Goal: Information Seeking & Learning: Learn about a topic

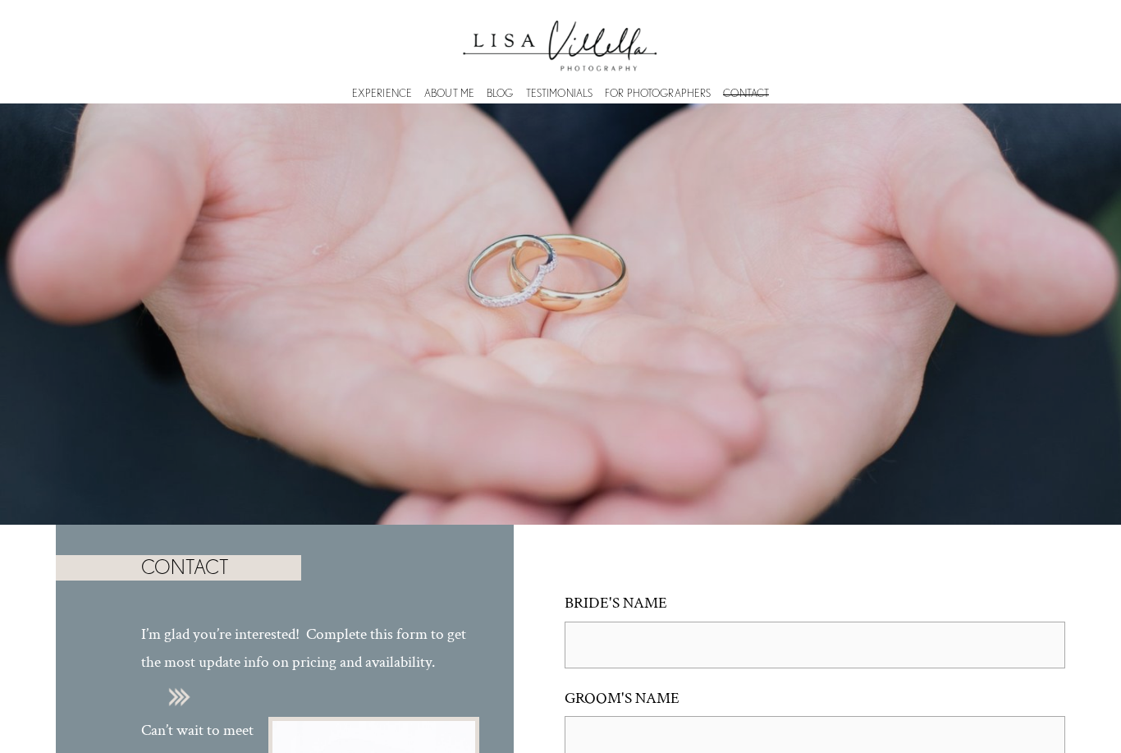
click at [451, 96] on link "ABOUT ME" at bounding box center [449, 93] width 50 height 5
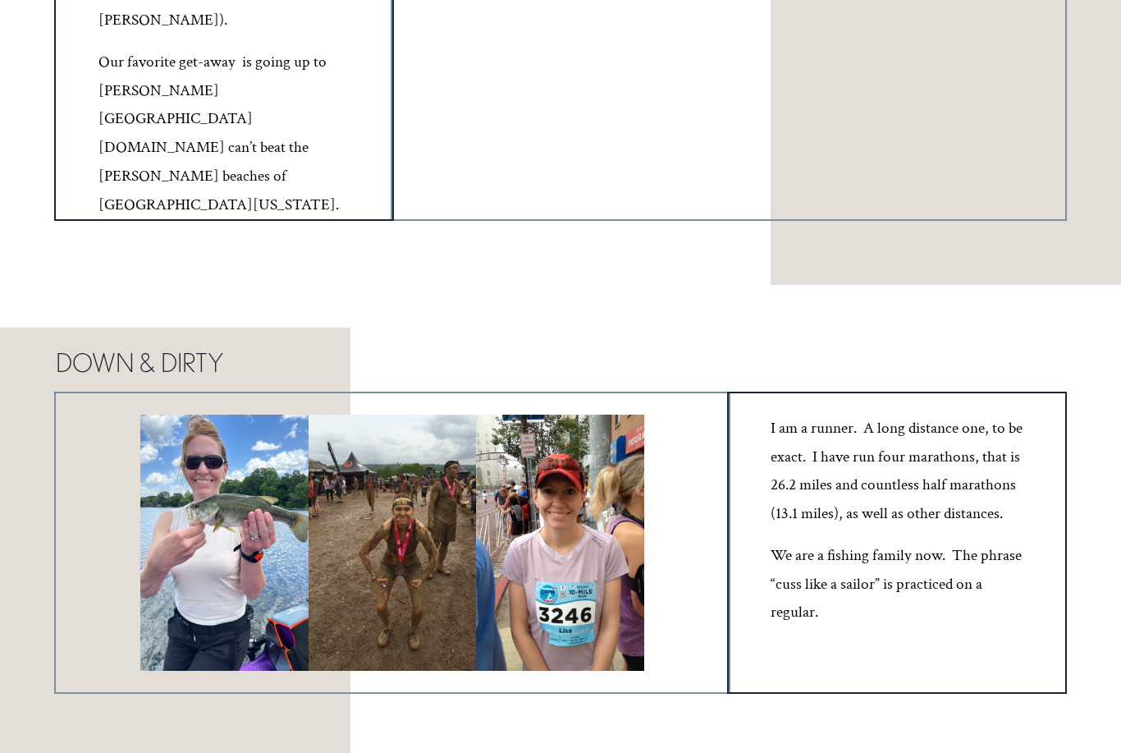
scroll to position [1606, 0]
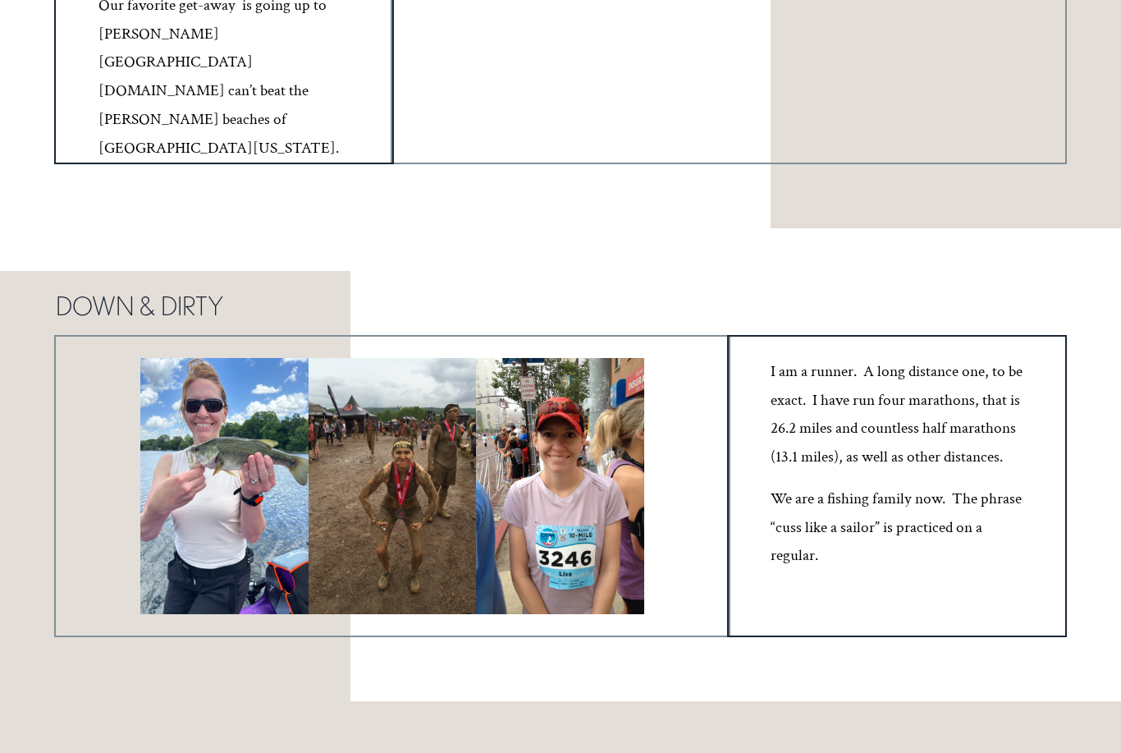
scroll to position [1607, 0]
click at [367, 423] on div at bounding box center [393, 486] width 168 height 256
click at [229, 358] on div at bounding box center [224, 486] width 168 height 256
click at [167, 243] on link at bounding box center [162, 230] width 26 height 26
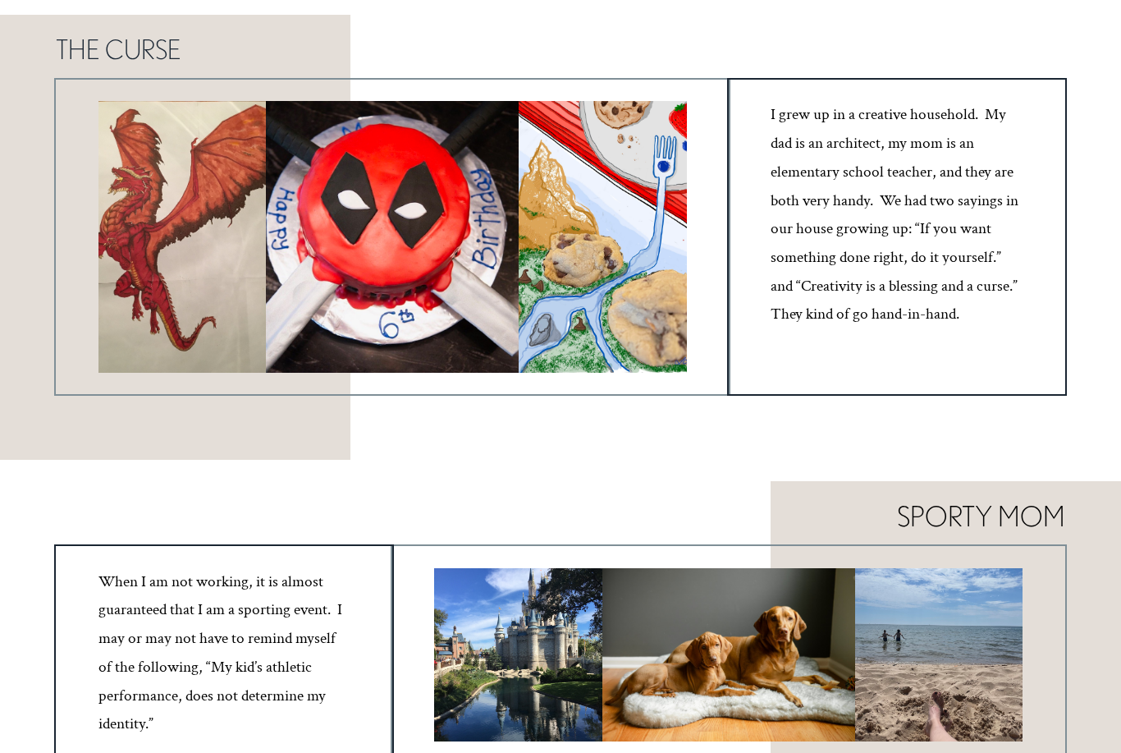
scroll to position [745, 0]
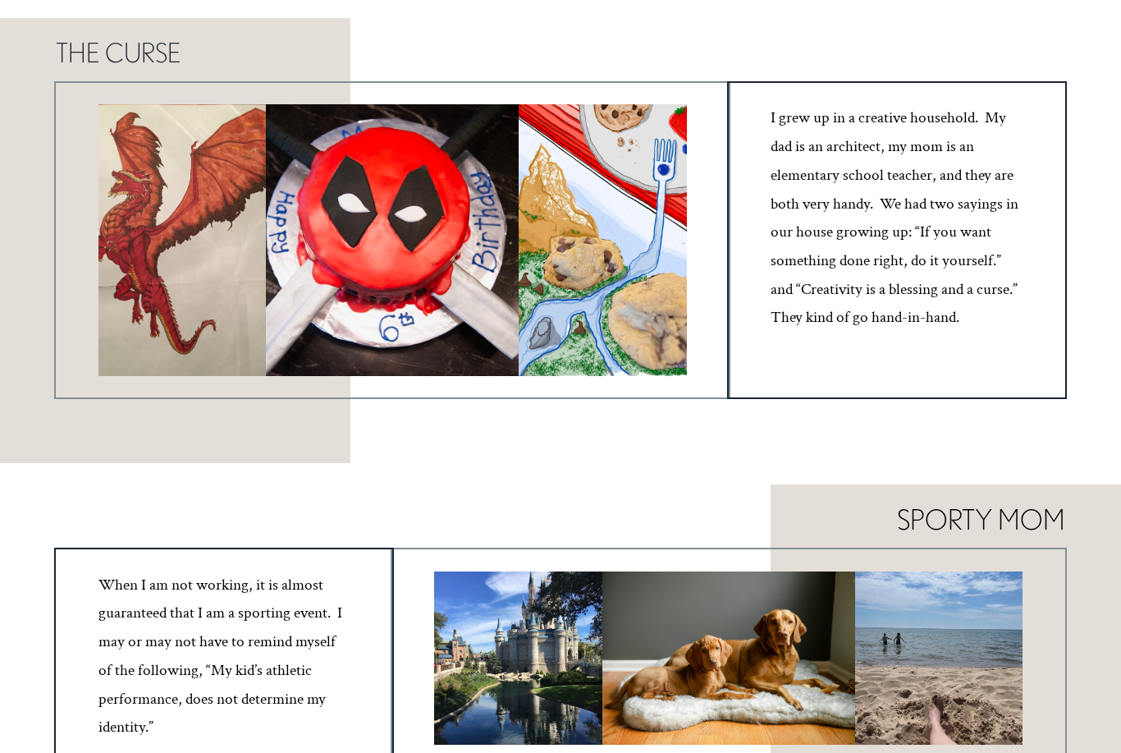
click at [790, 641] on div at bounding box center [728, 657] width 252 height 173
click at [630, 564] on link at bounding box center [624, 564] width 26 height 26
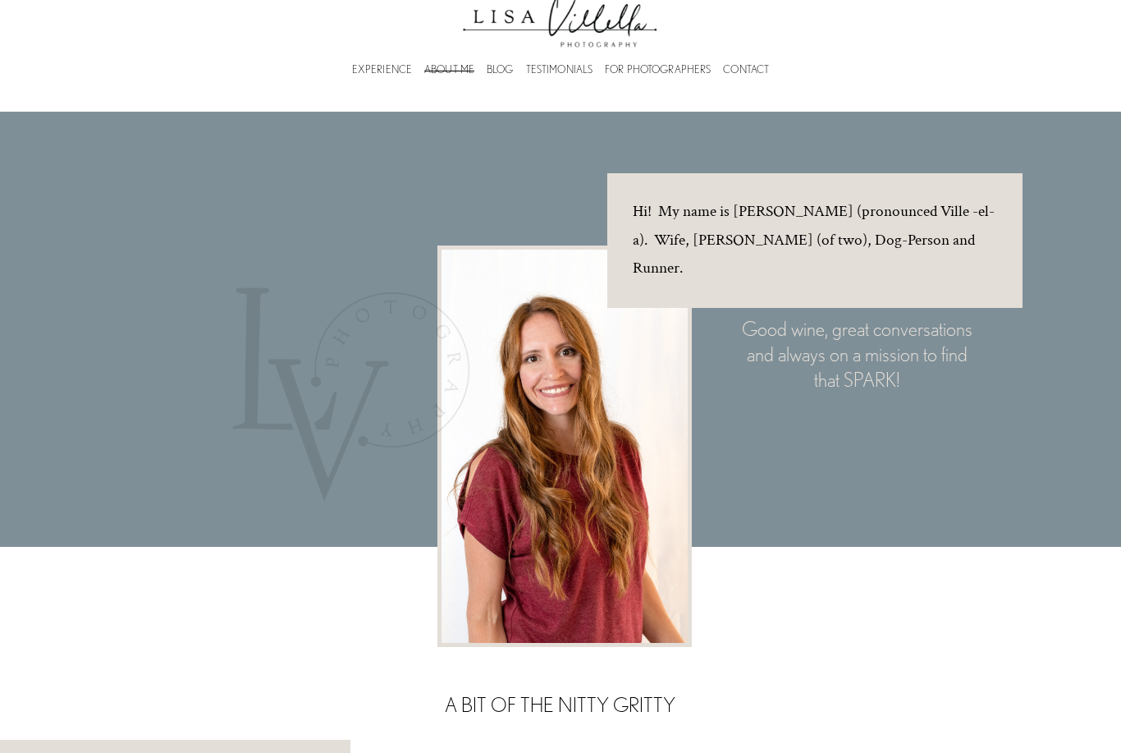
scroll to position [0, 0]
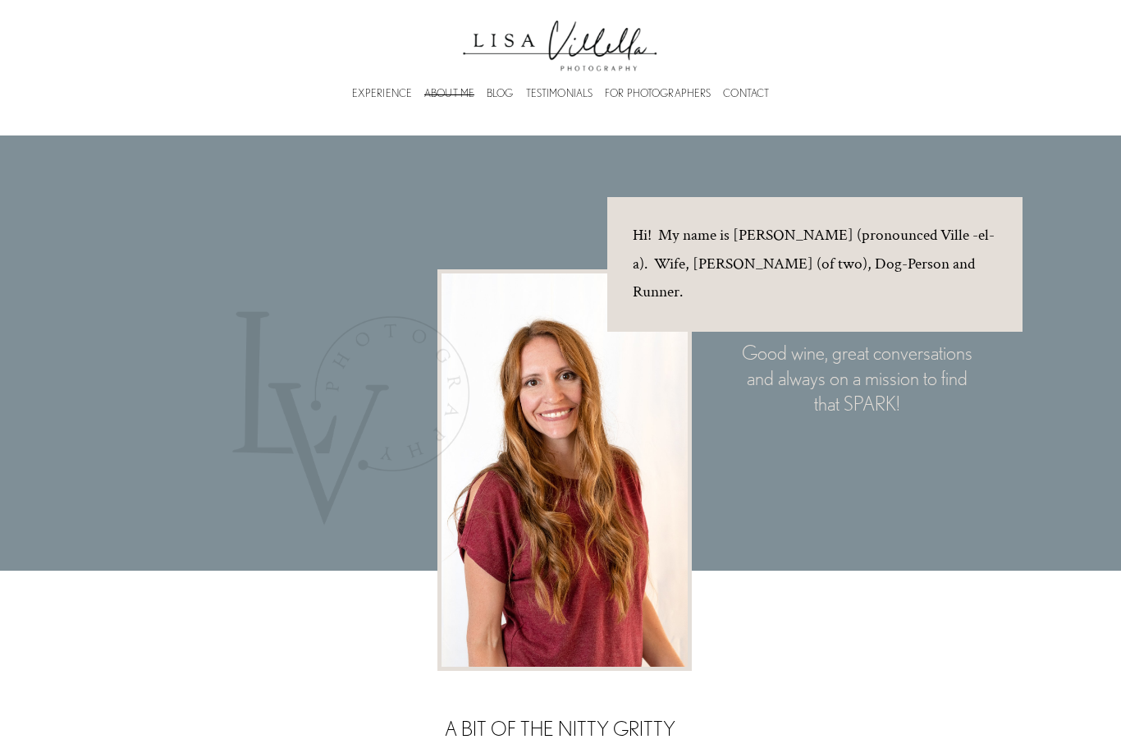
click at [387, 94] on link "EXPERIENCE" at bounding box center [382, 93] width 60 height 5
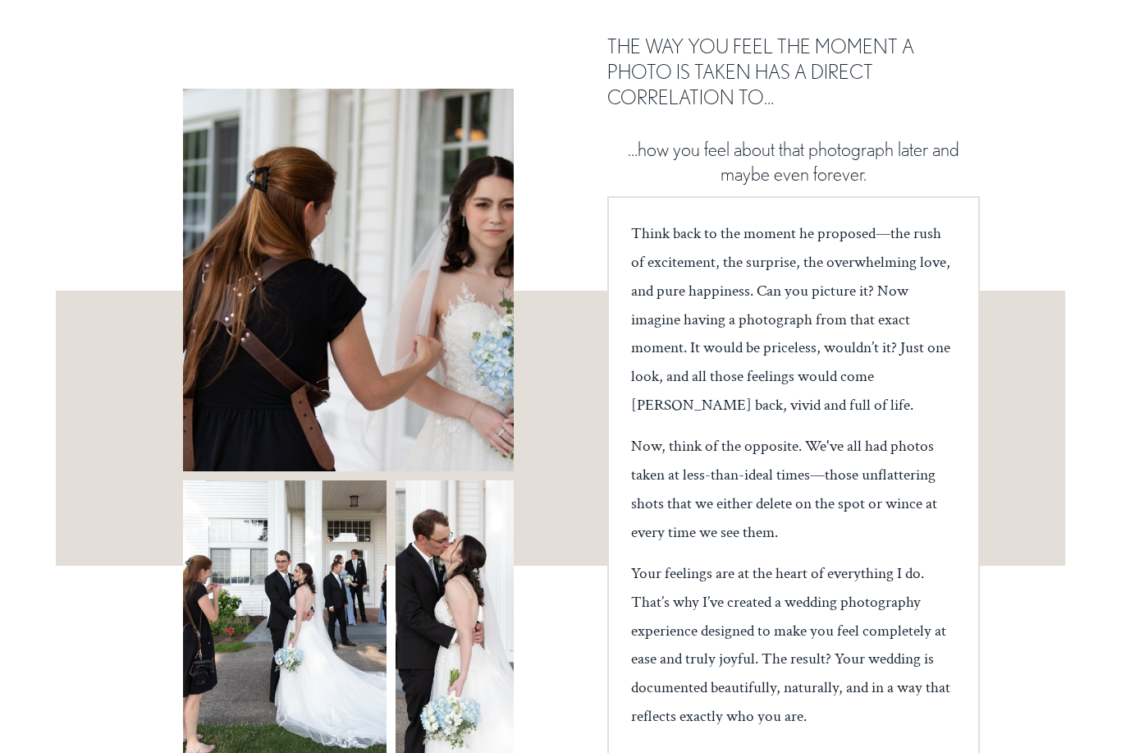
scroll to position [195, 0]
click at [425, 355] on div at bounding box center [348, 280] width 330 height 382
click at [282, 193] on div at bounding box center [348, 280] width 330 height 382
click at [348, 181] on div at bounding box center [348, 280] width 330 height 382
click at [472, 136] on div at bounding box center [348, 280] width 330 height 382
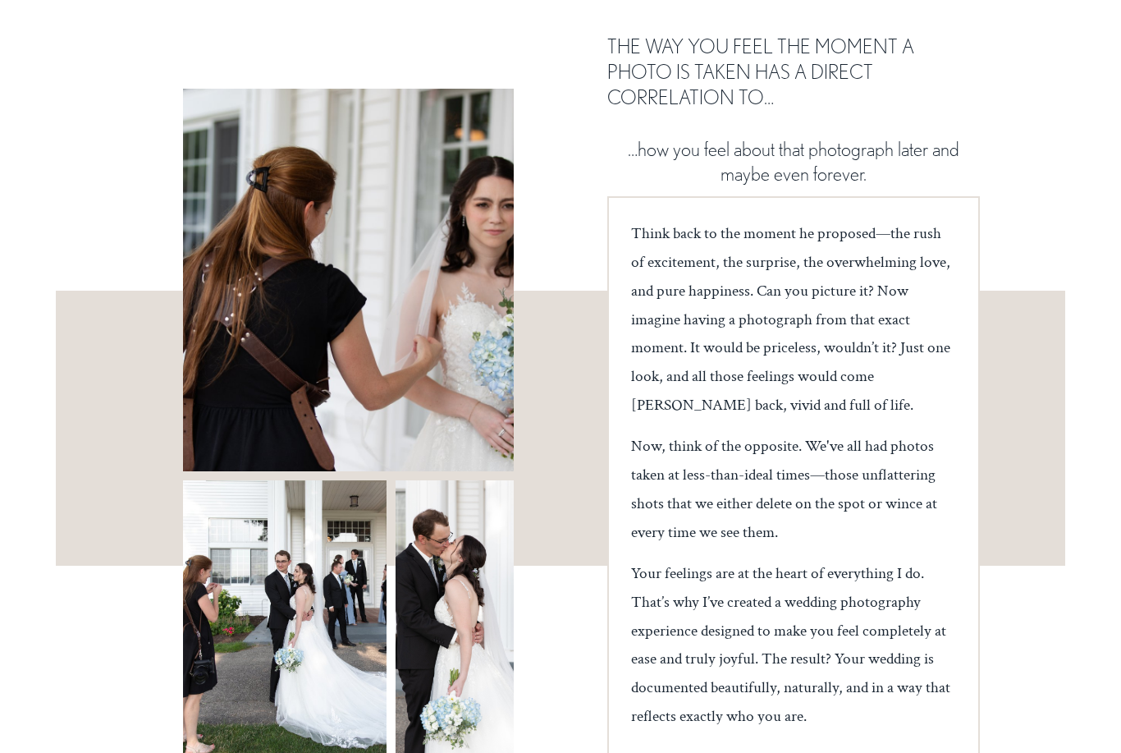
click at [301, 231] on div at bounding box center [348, 280] width 330 height 382
click at [264, 165] on div at bounding box center [348, 280] width 330 height 382
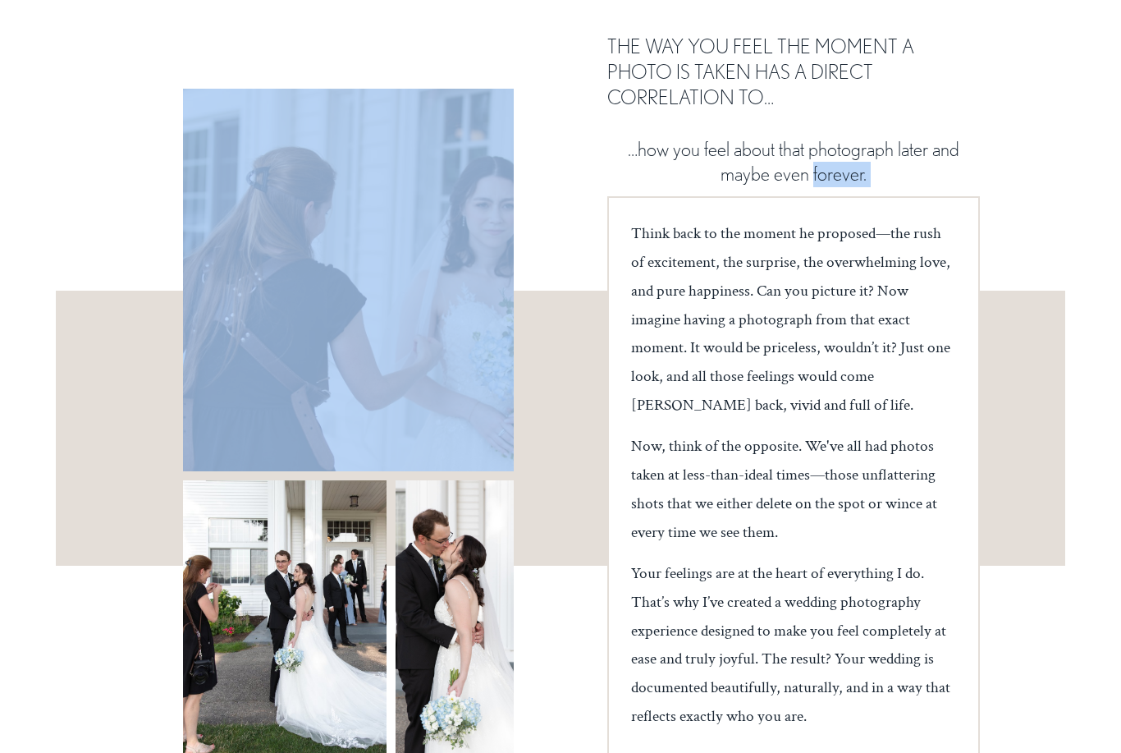
click at [76, 163] on div "THE WEDDING EXPERIENCE THE WAY YOU FEEL THE MOMENT A PHOTO IS TAKEN HAS A DIREC…" at bounding box center [560, 379] width 1121 height 943
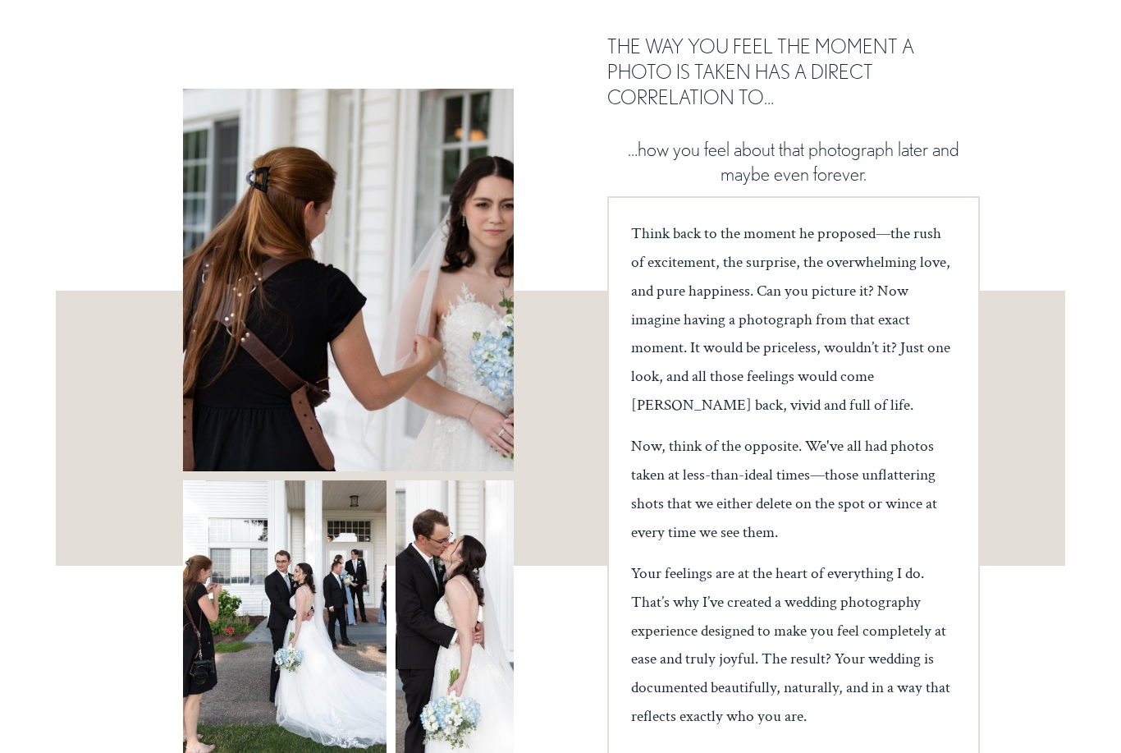
click at [267, 212] on div at bounding box center [348, 280] width 330 height 382
click at [454, 207] on div at bounding box center [348, 280] width 330 height 382
click at [266, 593] on div at bounding box center [284, 617] width 203 height 275
click at [327, 544] on div at bounding box center [284, 617] width 203 height 275
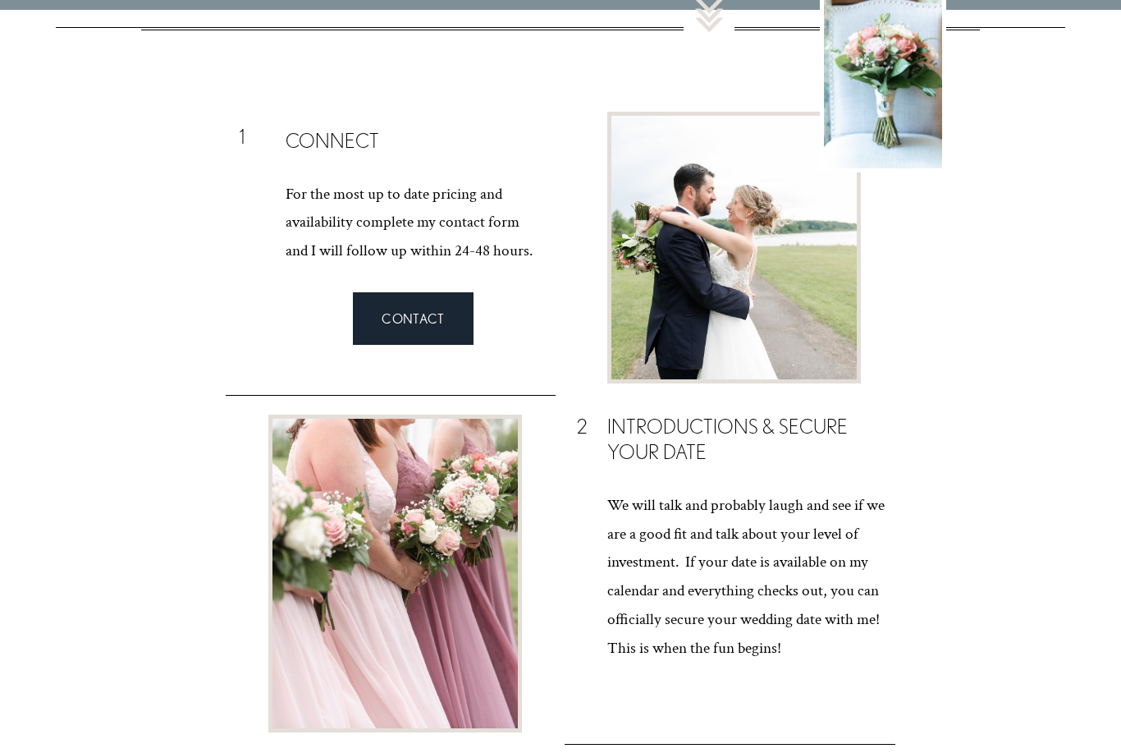
scroll to position [1665, 0]
click at [745, 254] on div at bounding box center [733, 247] width 245 height 263
click at [791, 239] on div at bounding box center [733, 247] width 245 height 263
click at [456, 521] on div at bounding box center [395, 573] width 245 height 309
click at [430, 557] on div at bounding box center [395, 573] width 245 height 309
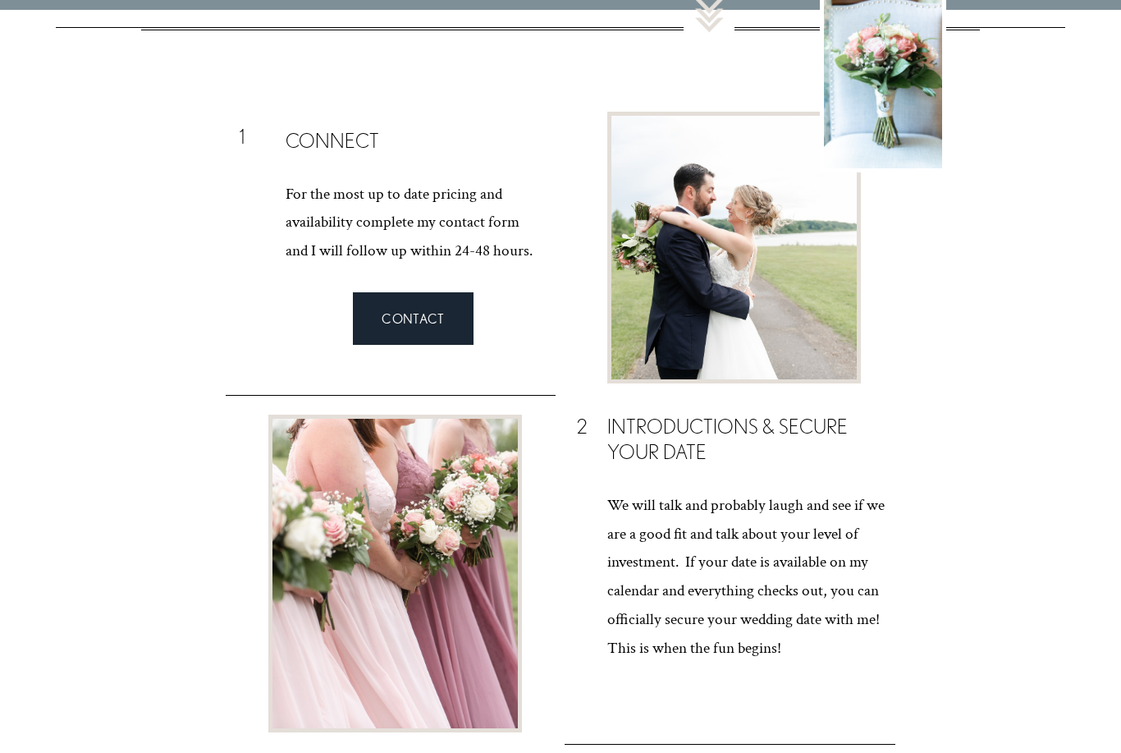
click at [428, 571] on div at bounding box center [395, 573] width 245 height 309
click at [426, 583] on div at bounding box center [395, 573] width 245 height 309
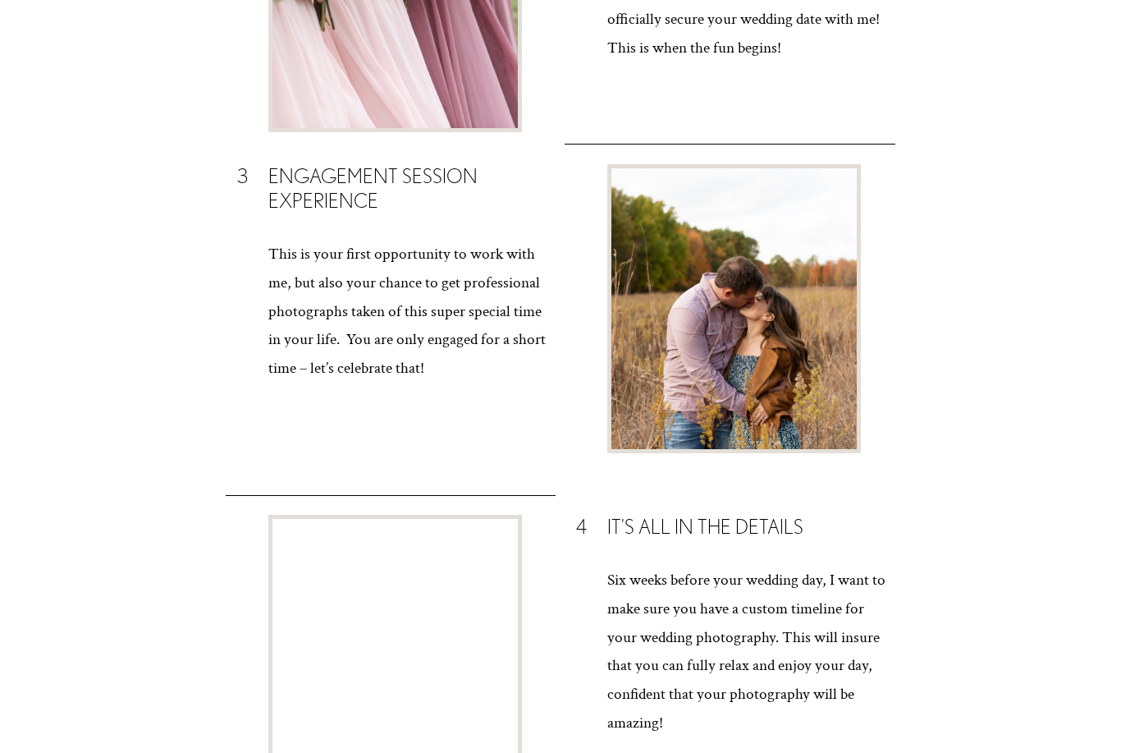
scroll to position [2263, 0]
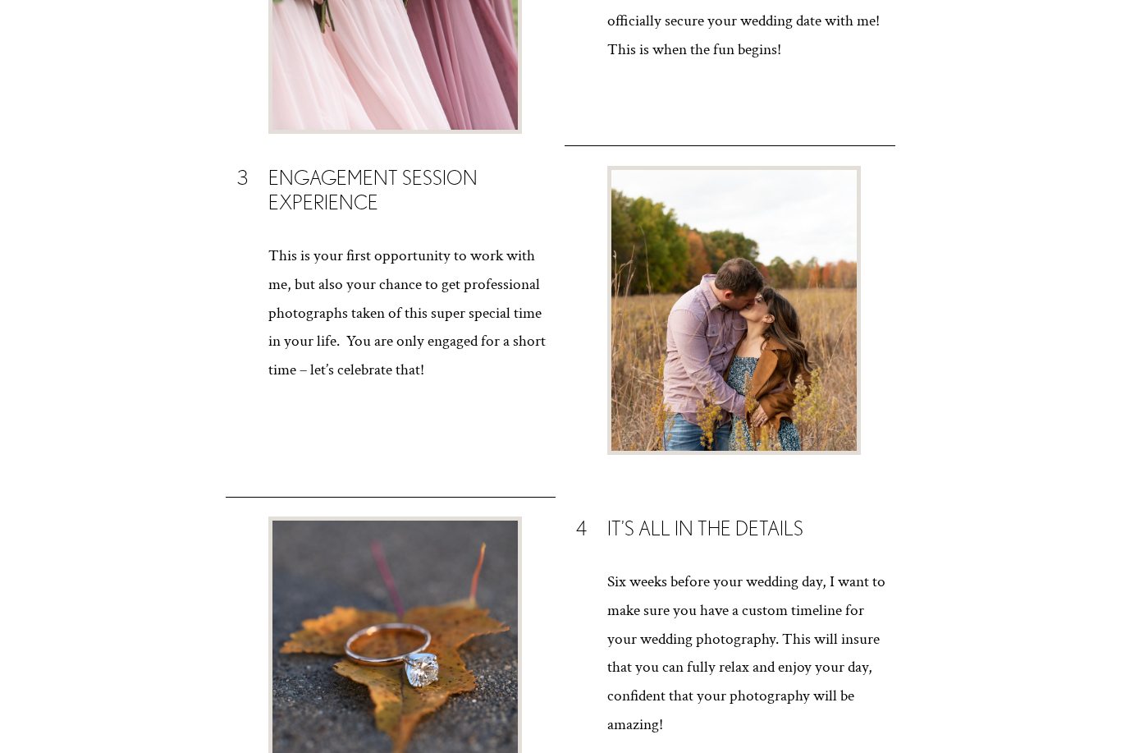
click at [808, 337] on div at bounding box center [733, 310] width 245 height 281
click at [790, 336] on div at bounding box center [733, 310] width 245 height 281
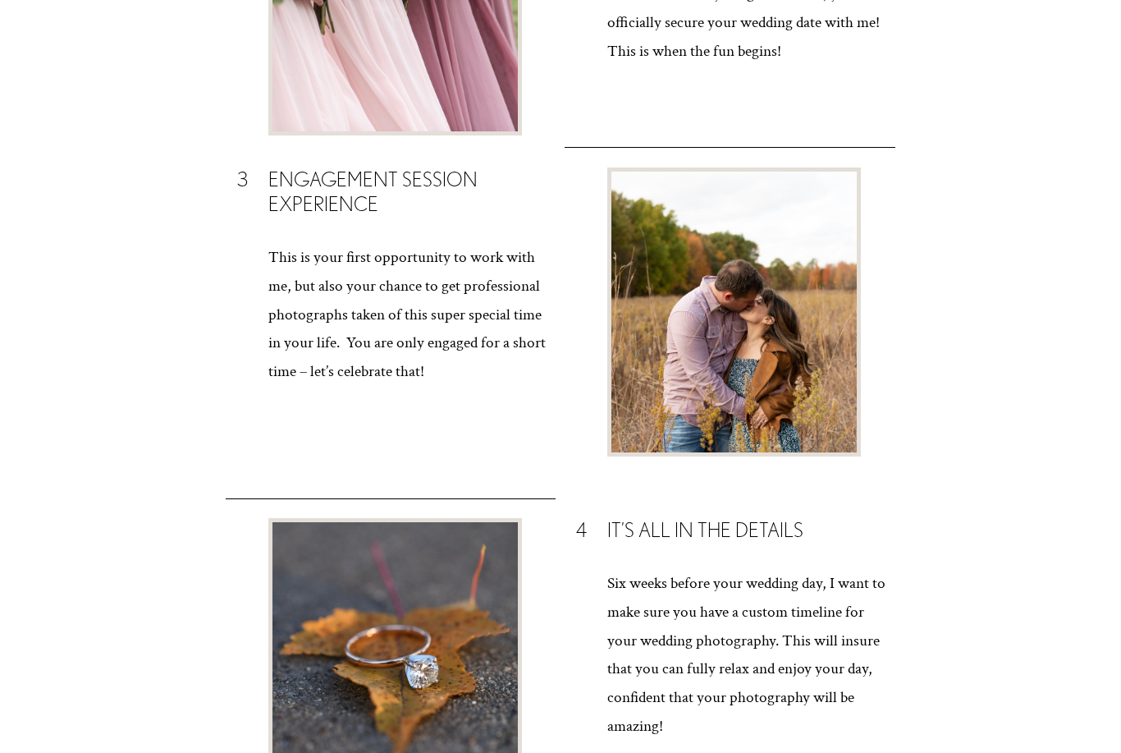
click at [456, 581] on div at bounding box center [395, 648] width 245 height 253
click at [456, 580] on div at bounding box center [395, 648] width 245 height 253
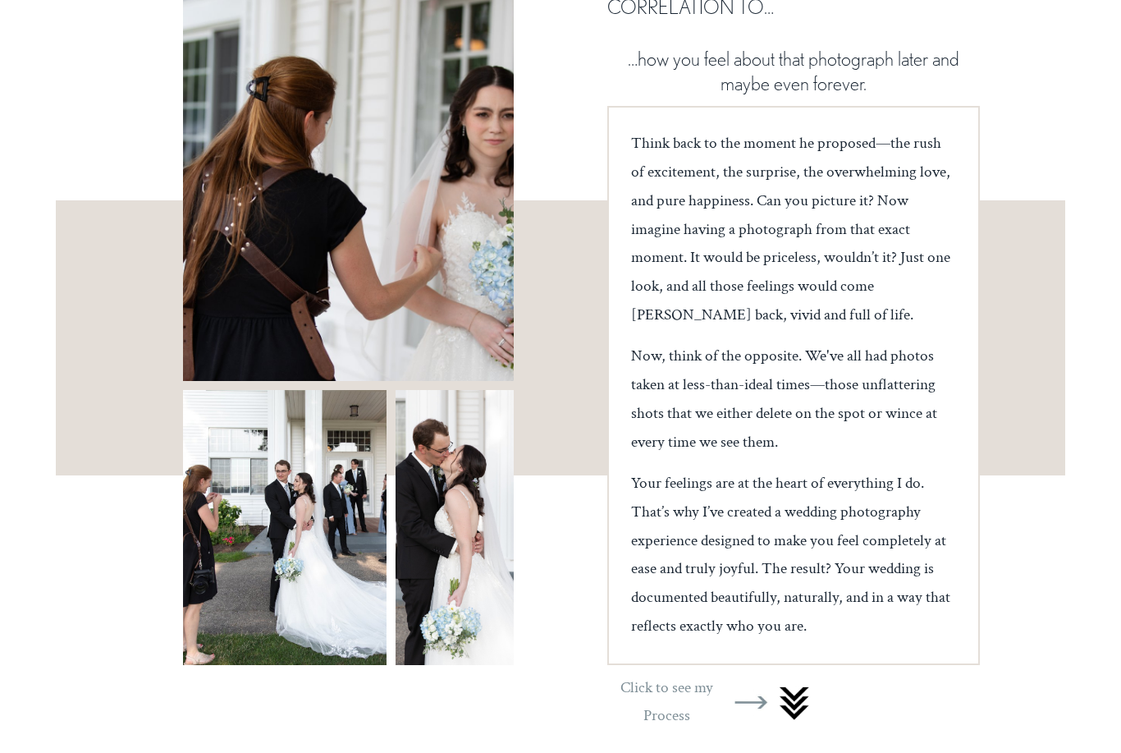
scroll to position [0, 0]
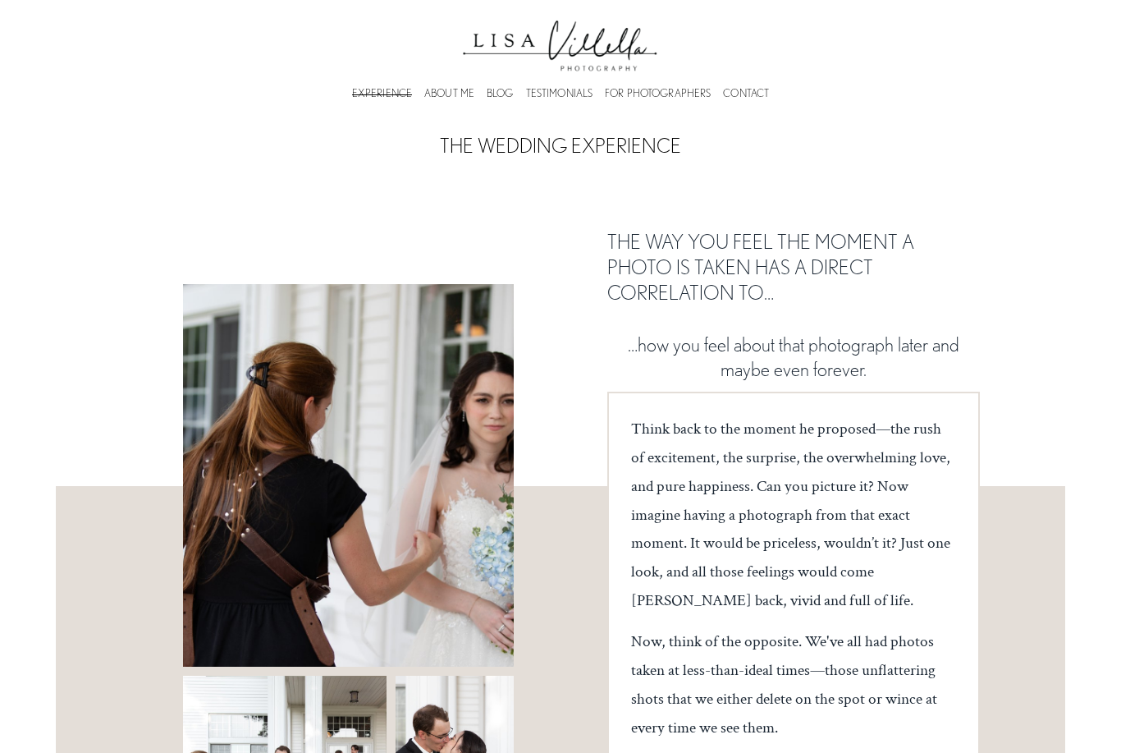
click at [566, 96] on link "TESTIMONIALS" at bounding box center [559, 93] width 67 height 5
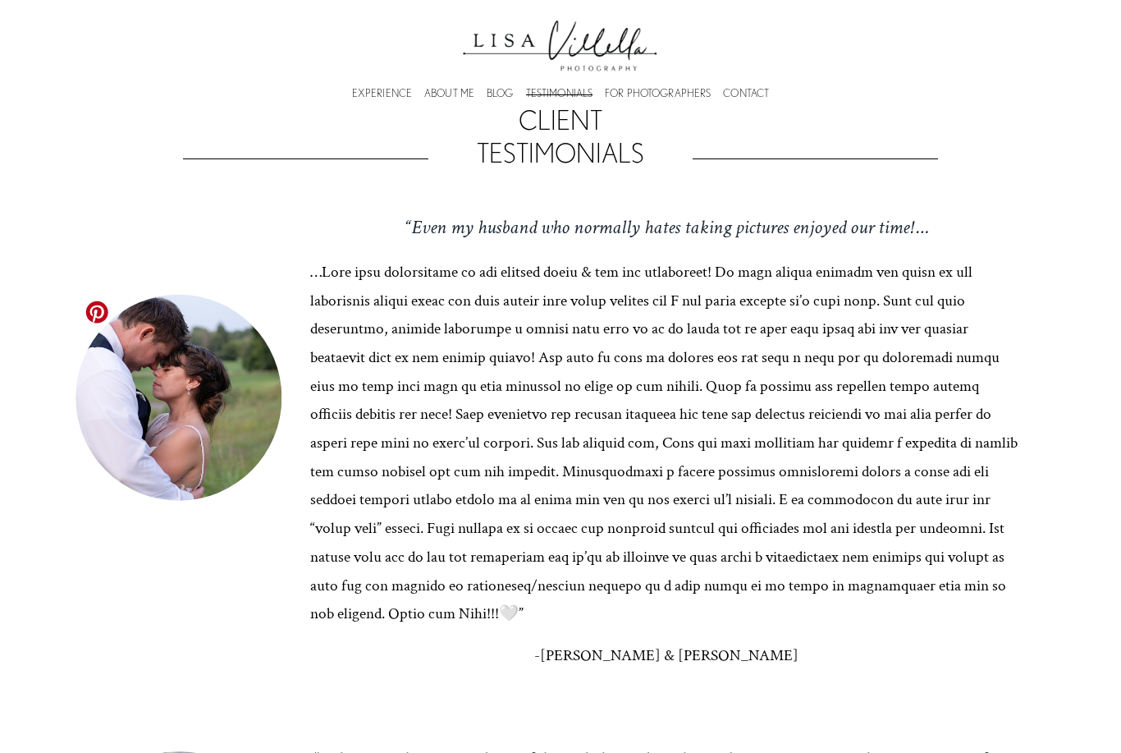
click at [198, 413] on div at bounding box center [179, 398] width 206 height 206
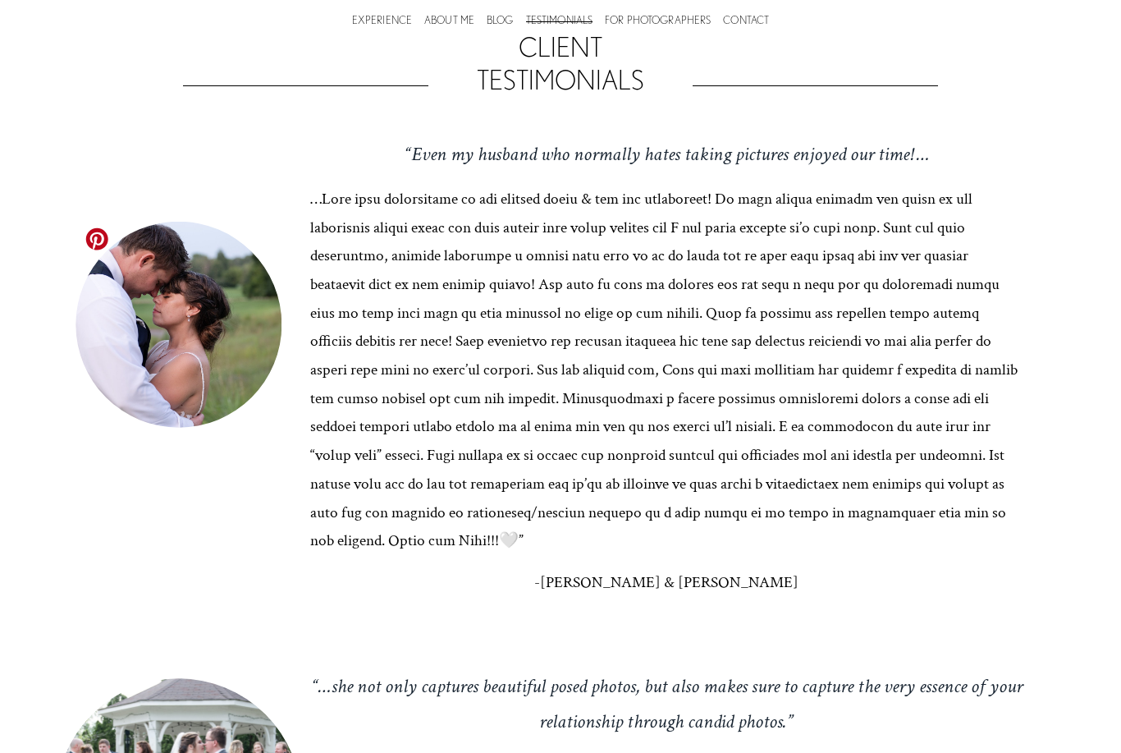
scroll to position [27, 0]
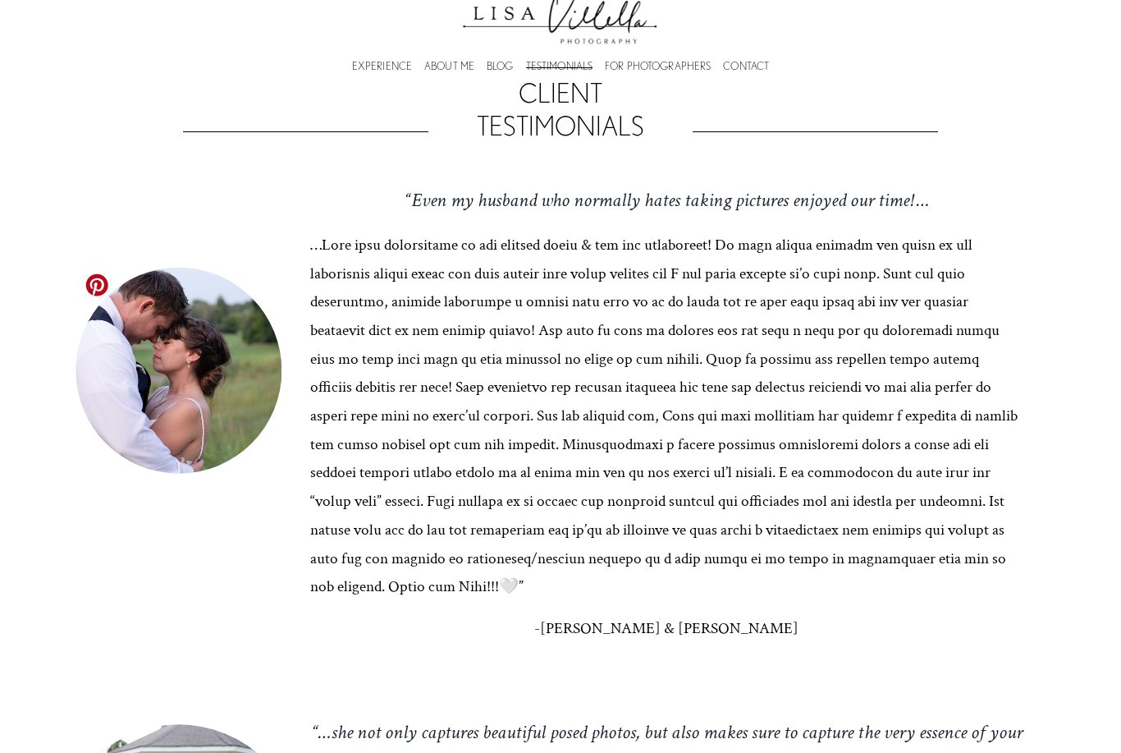
click at [98, 288] on link at bounding box center [97, 285] width 26 height 26
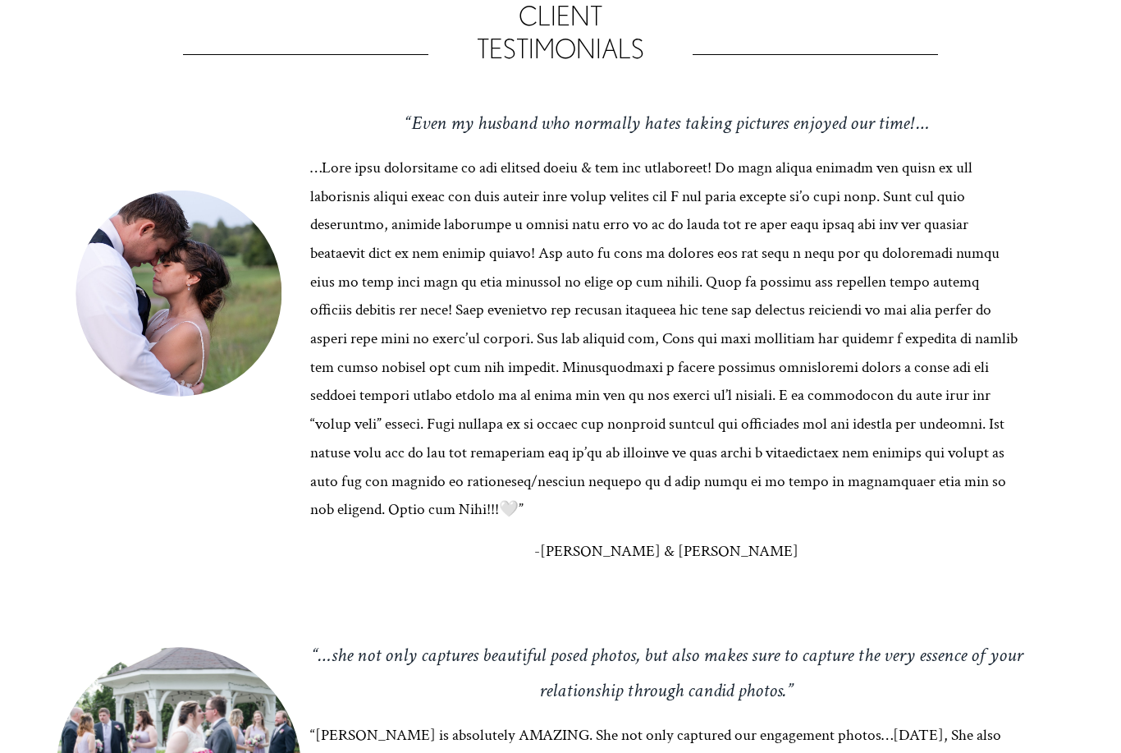
scroll to position [0, 0]
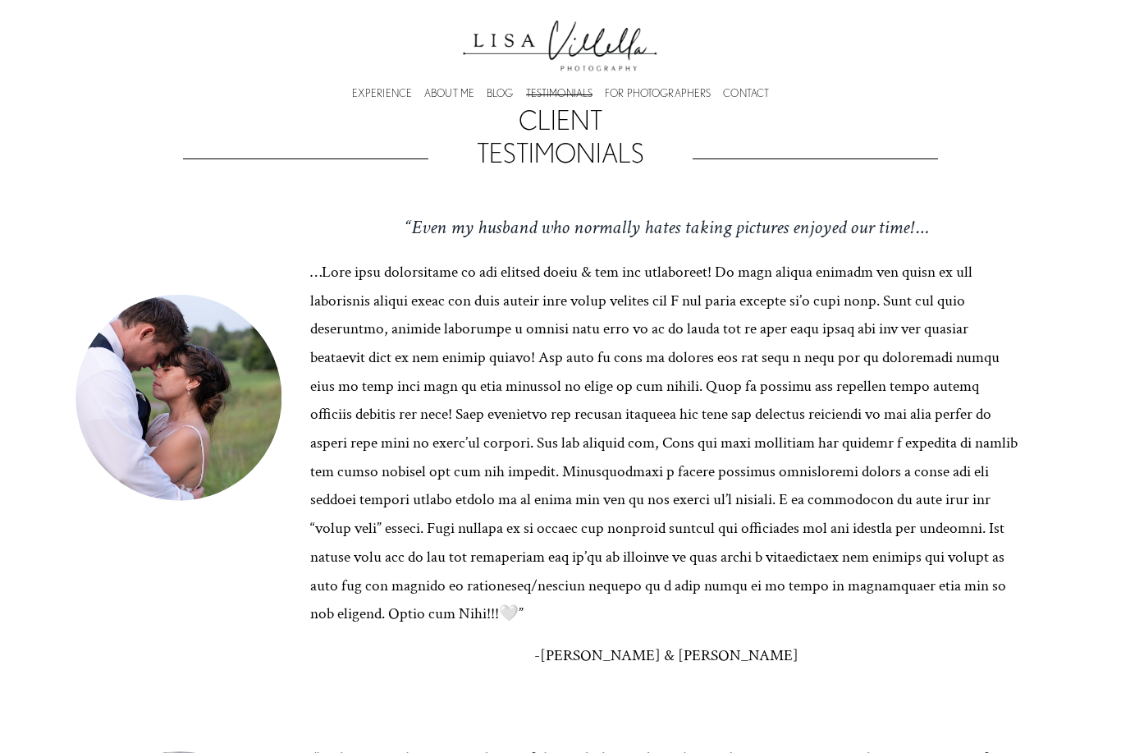
click at [665, 96] on link "FOR PHOTOGRAPHERS" at bounding box center [658, 93] width 106 height 5
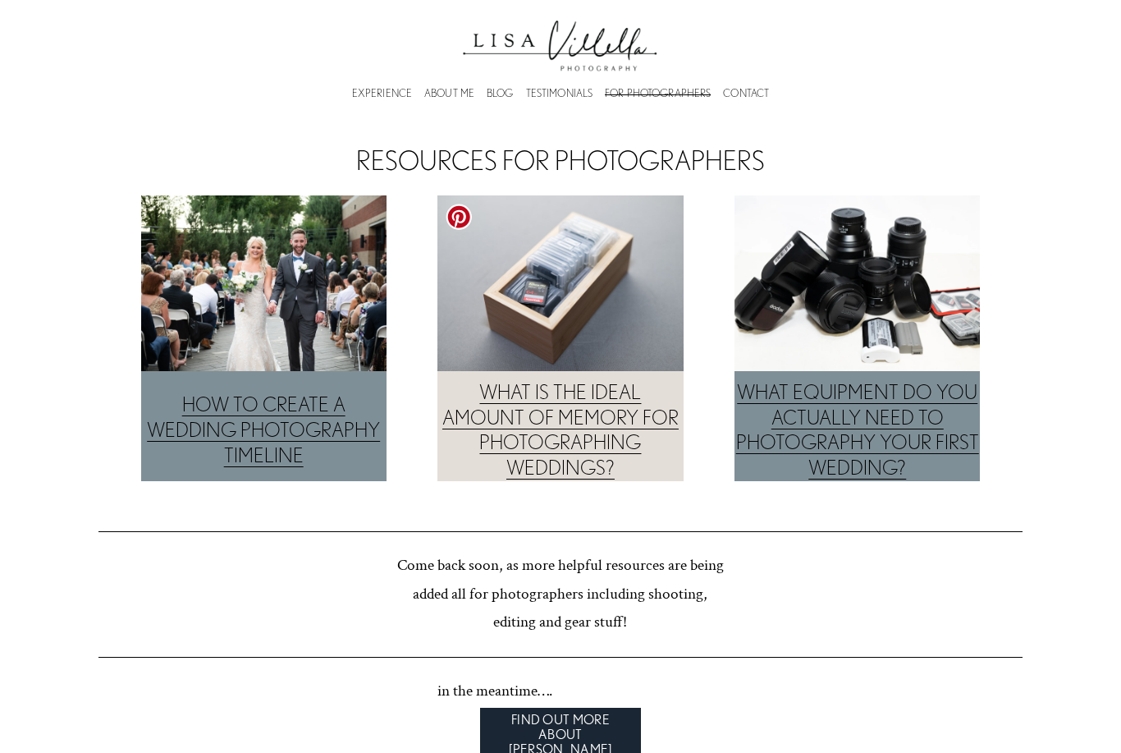
click at [584, 313] on div at bounding box center [559, 283] width 245 height 176
click at [460, 220] on link at bounding box center [459, 217] width 26 height 26
click at [745, 96] on link "CONTACT" at bounding box center [746, 93] width 46 height 5
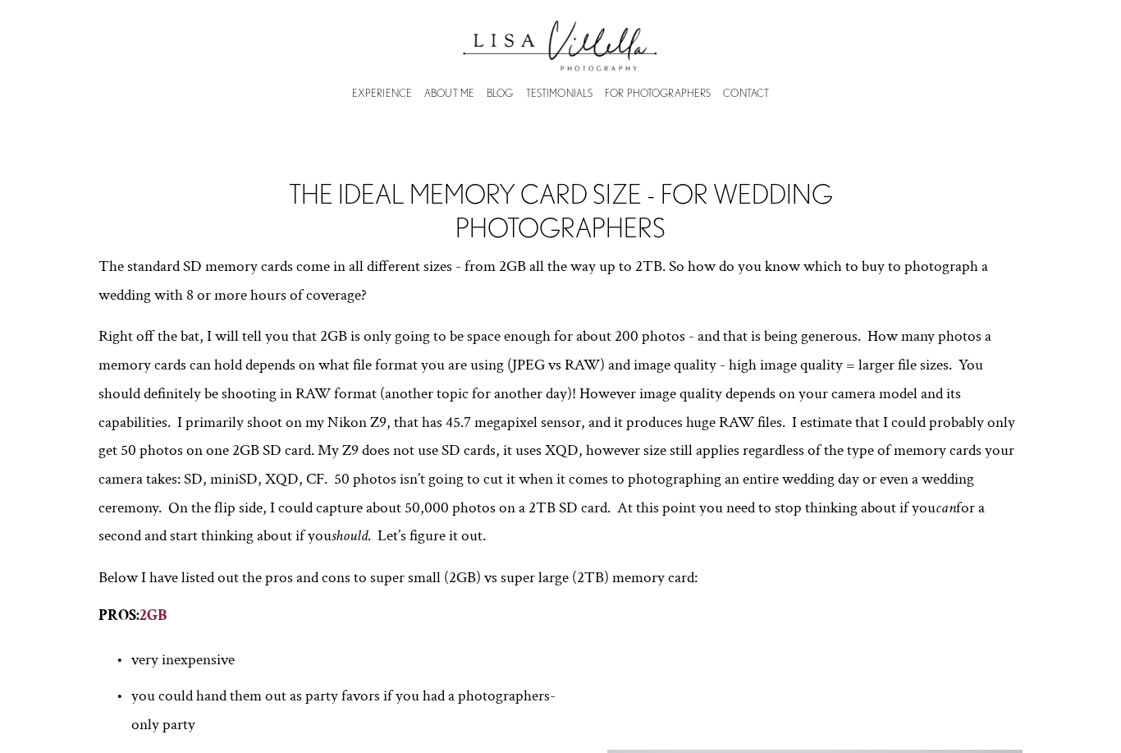
click at [460, 225] on h2 "THE IDEAL MEMORY CARD SIZE - FOR WEDDING PHOTOGRAPHERS" at bounding box center [561, 210] width 670 height 66
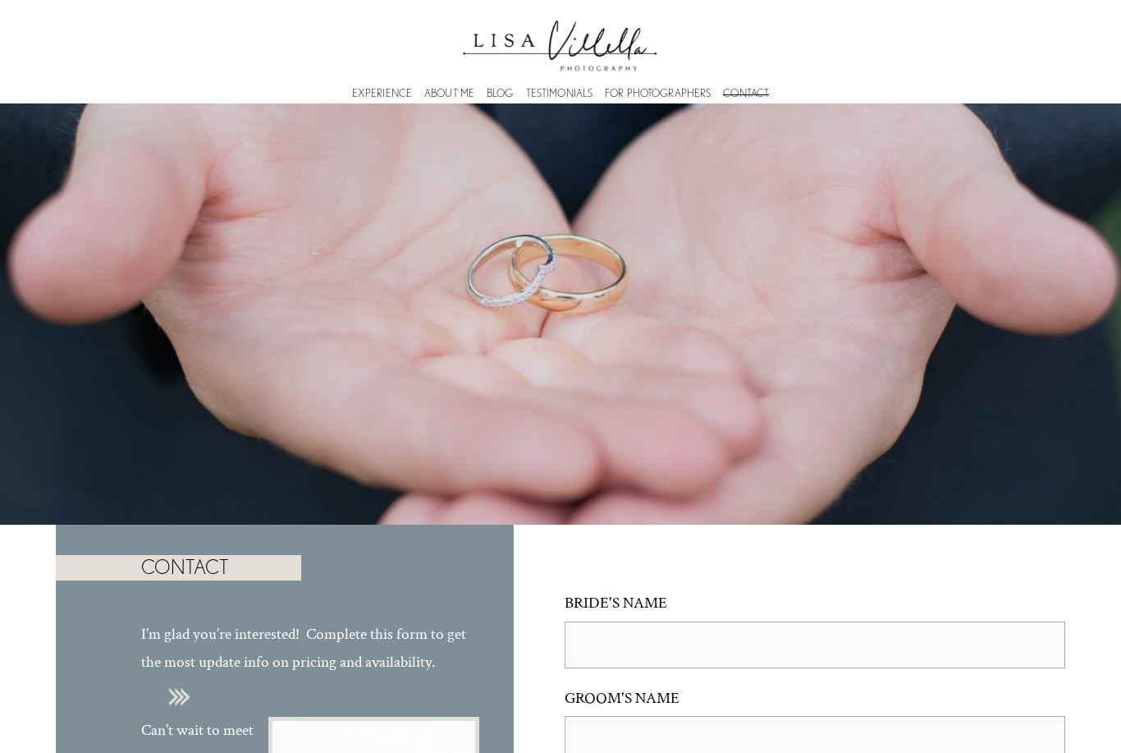
click at [894, 327] on div at bounding box center [560, 313] width 1121 height 421
click at [923, 355] on div at bounding box center [560, 313] width 1121 height 421
click at [479, 358] on div at bounding box center [560, 313] width 1121 height 421
click at [394, 96] on link "EXPERIENCE" at bounding box center [382, 93] width 60 height 5
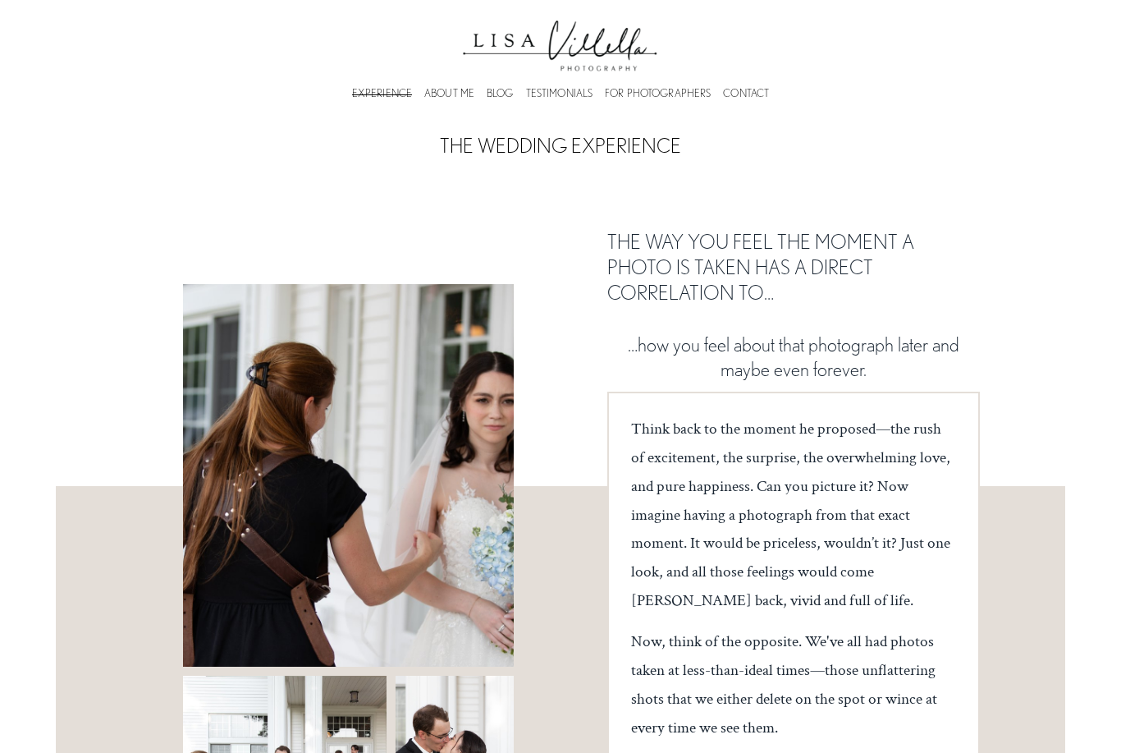
click at [326, 474] on div at bounding box center [348, 475] width 330 height 382
click at [256, 319] on div at bounding box center [348, 475] width 330 height 382
click at [364, 2] on div "Skip to Content EXPERIENCE ABOUT ME BLOG" at bounding box center [560, 51] width 1121 height 103
click at [455, 514] on div at bounding box center [348, 475] width 330 height 382
click at [244, 341] on div at bounding box center [348, 475] width 330 height 382
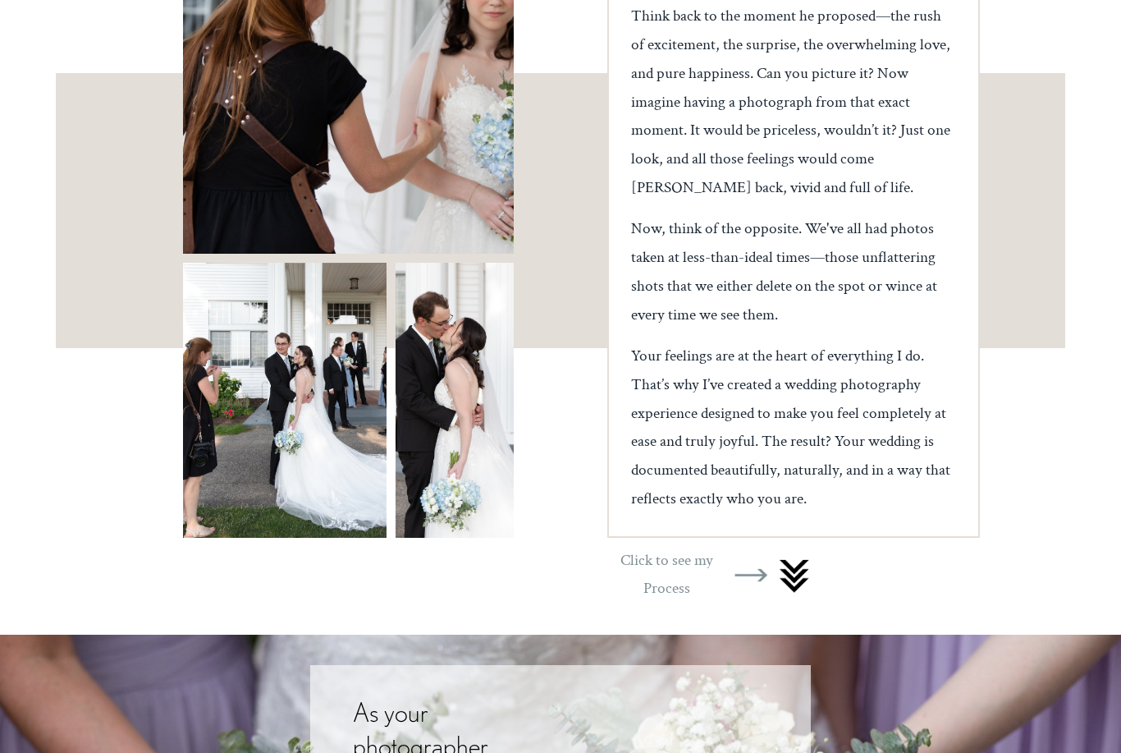
scroll to position [457, 0]
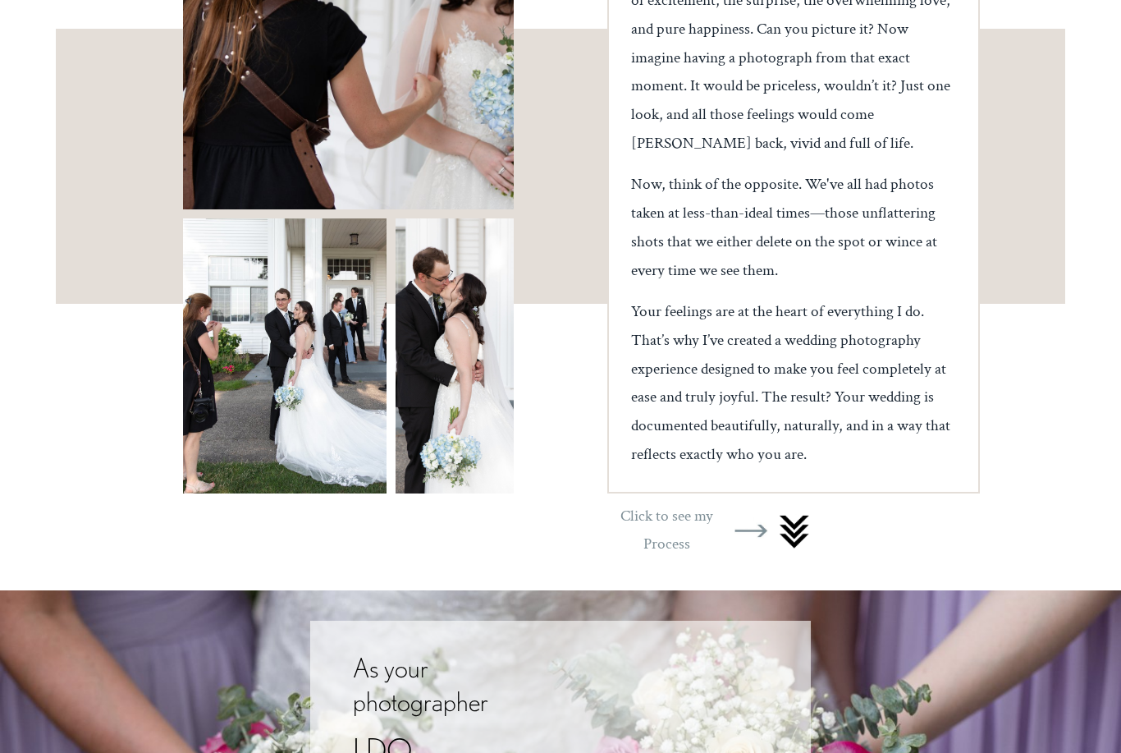
click at [244, 341] on div at bounding box center [284, 355] width 203 height 275
click at [244, 340] on div at bounding box center [284, 355] width 203 height 275
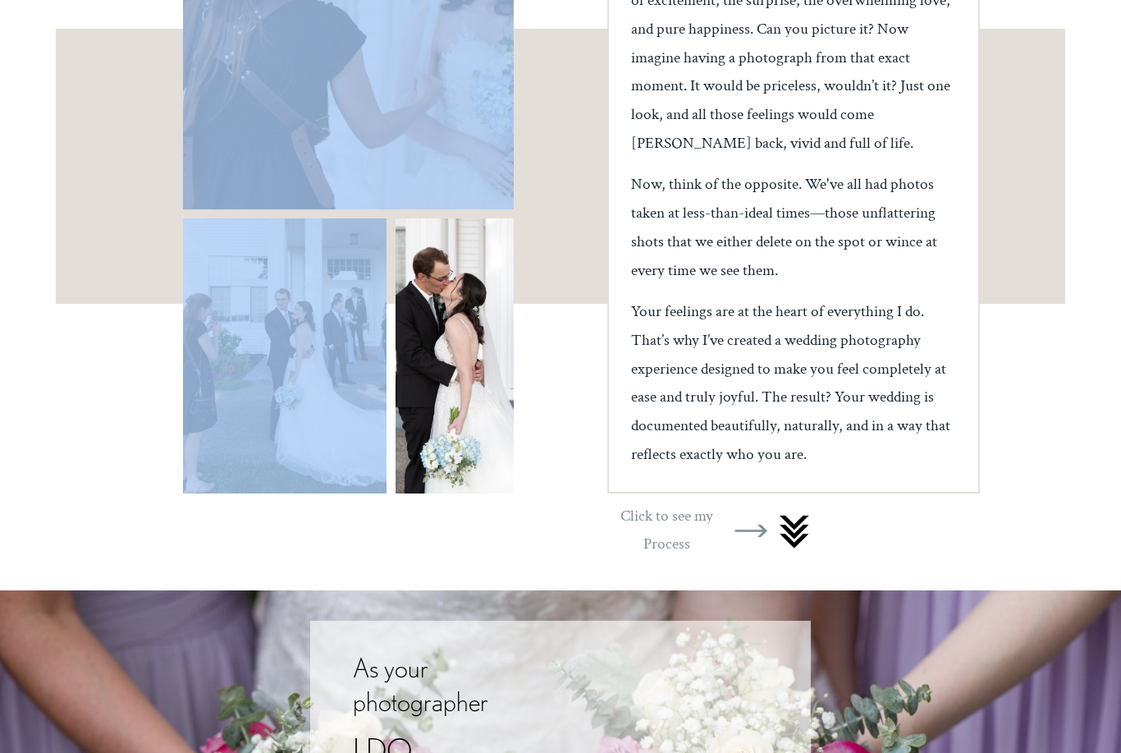
click at [271, 508] on div "THE WEDDING EXPERIENCE THE WAY YOU FEEL THE MOMENT A PHOTO IS TAKEN HAS A DIREC…" at bounding box center [560, 117] width 1121 height 943
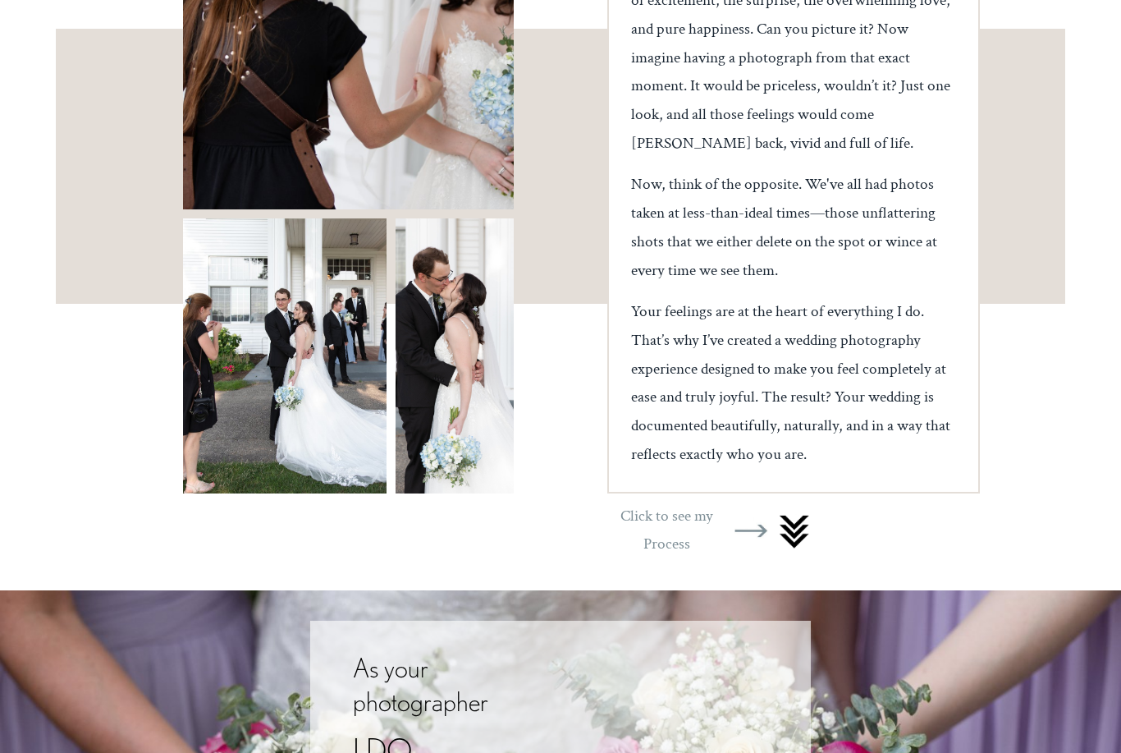
click at [282, 406] on div at bounding box center [284, 355] width 203 height 275
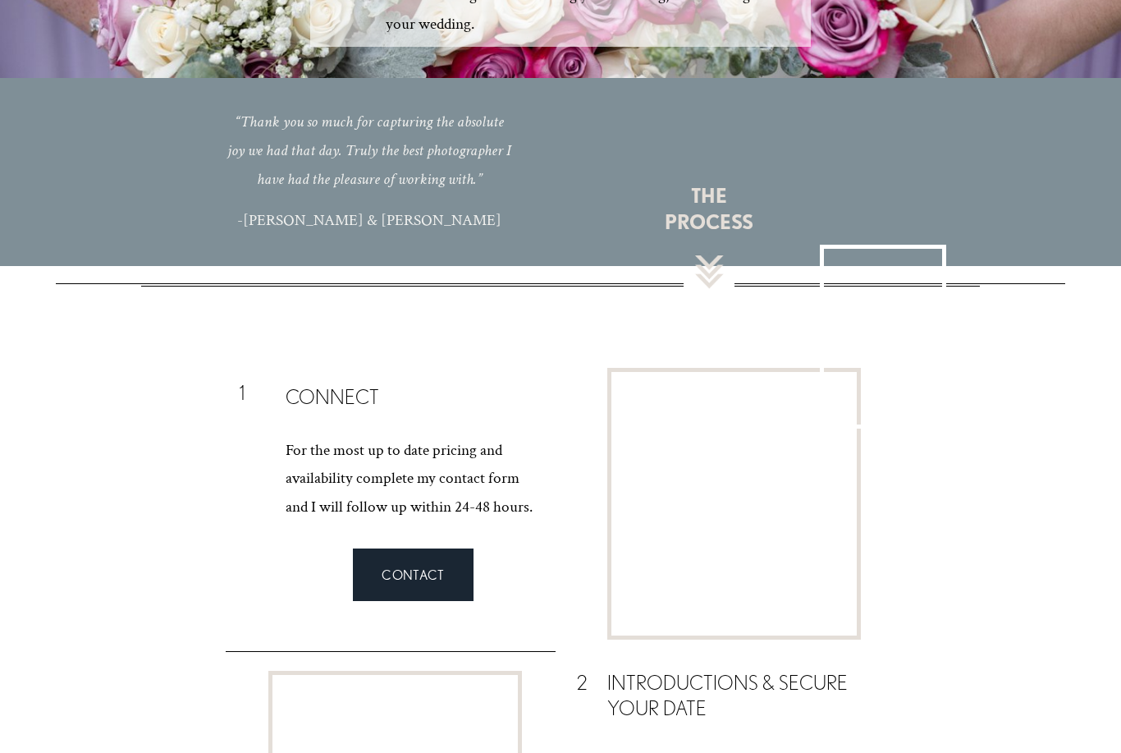
scroll to position [1418, 0]
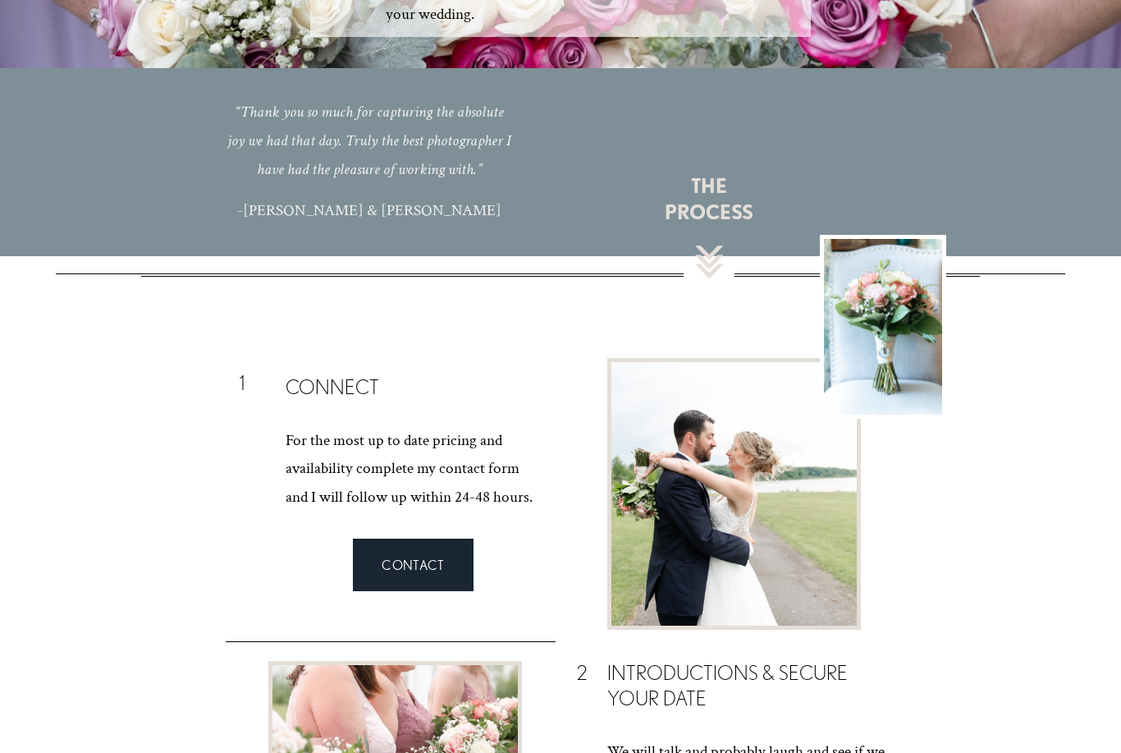
click at [673, 460] on div at bounding box center [733, 494] width 245 height 263
click at [675, 486] on div at bounding box center [733, 494] width 245 height 263
click at [871, 312] on div at bounding box center [883, 328] width 118 height 176
click at [887, 305] on div at bounding box center [883, 328] width 118 height 176
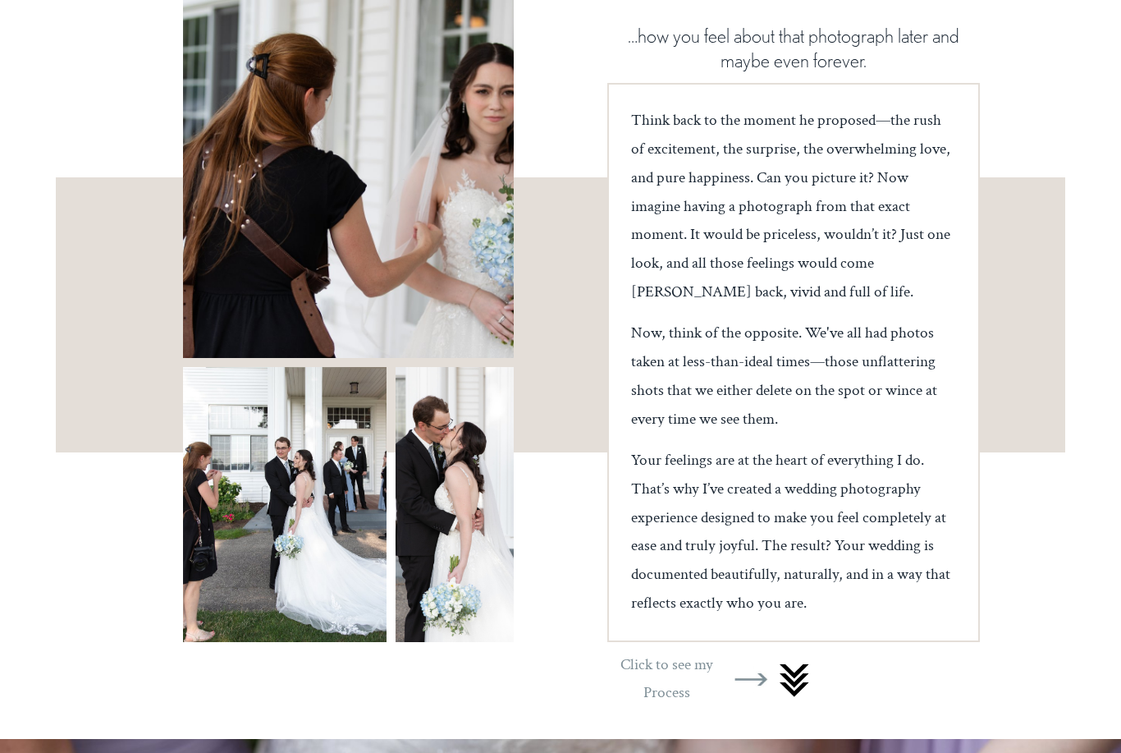
scroll to position [0, 0]
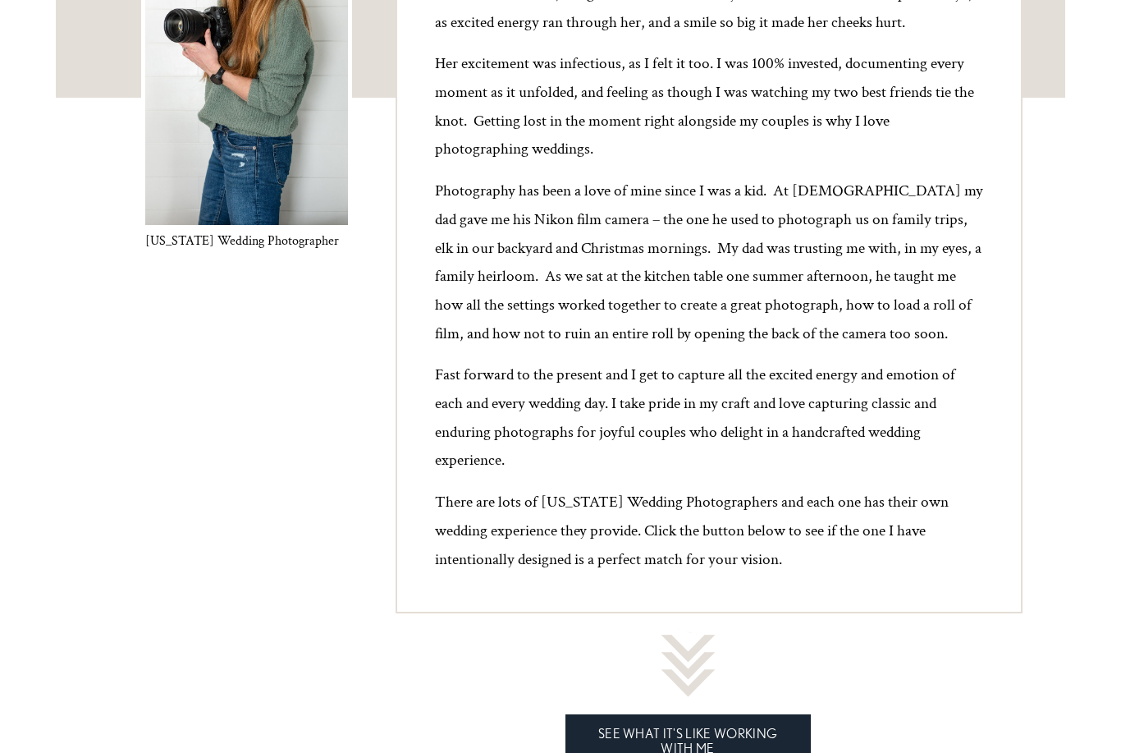
scroll to position [758, 0]
